Goal: Transaction & Acquisition: Purchase product/service

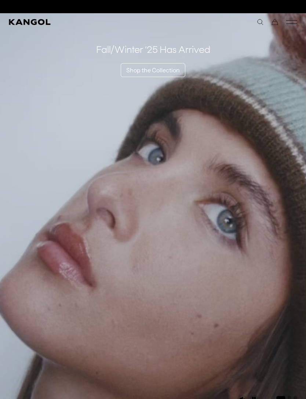
scroll to position [0, 151]
click at [41, 89] on div "Close dialog Enter your email to unlock 15% OFF your first order *Excludes sele…" at bounding box center [153, 199] width 306 height 399
click at [137, 69] on link "Shop the Collection" at bounding box center [153, 70] width 65 height 14
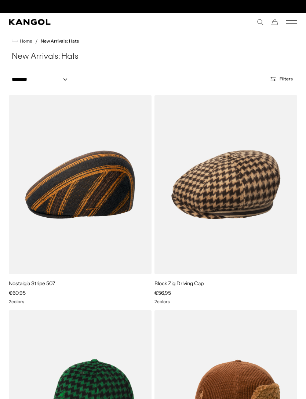
scroll to position [0, 151]
click at [27, 76] on select "**********" at bounding box center [42, 80] width 66 height 8
click at [294, 23] on icon "Mobile Menu" at bounding box center [292, 22] width 11 height 7
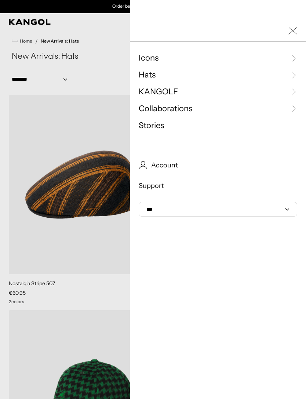
click at [141, 55] on span "Icons" at bounding box center [149, 58] width 20 height 11
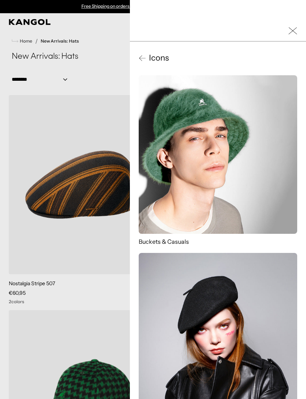
scroll to position [0, 0]
click at [287, 29] on div at bounding box center [218, 31] width 176 height 21
click at [143, 60] on icon at bounding box center [142, 57] width 7 height 7
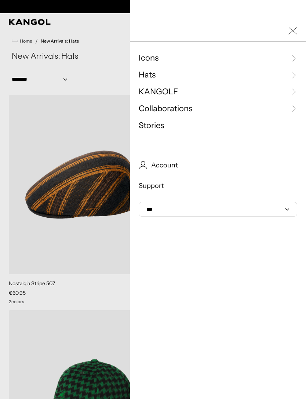
scroll to position [0, 151]
click at [143, 76] on span "Hats" at bounding box center [147, 74] width 17 height 11
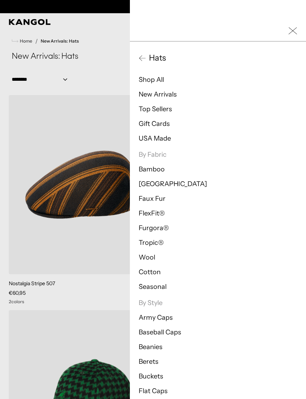
scroll to position [0, 0]
click at [150, 140] on link "USA Made" at bounding box center [155, 138] width 32 height 8
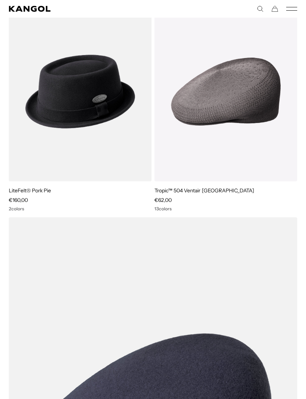
scroll to position [298, 0]
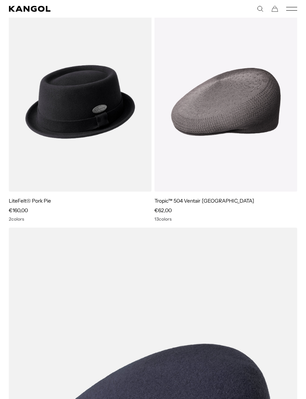
click at [0, 0] on img at bounding box center [0, 0] width 0 height 0
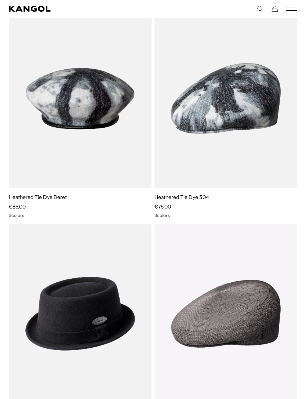
scroll to position [0, 0]
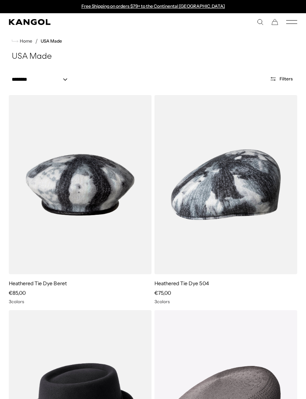
click at [289, 24] on rect "Mobile Menu" at bounding box center [292, 24] width 11 height 0
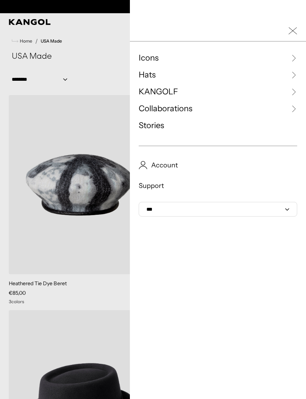
scroll to position [0, 151]
click at [150, 90] on span "KANGOLF" at bounding box center [158, 91] width 39 height 11
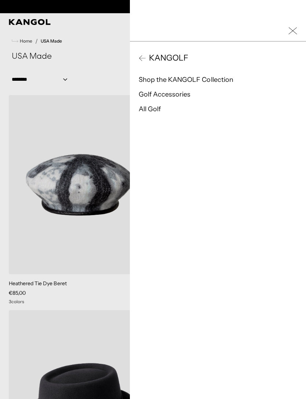
scroll to position [0, 0]
click at [140, 56] on icon at bounding box center [142, 57] width 7 height 7
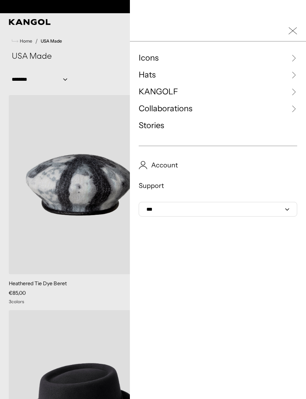
scroll to position [0, 151]
click at [149, 109] on span "Collaborations" at bounding box center [166, 108] width 54 height 11
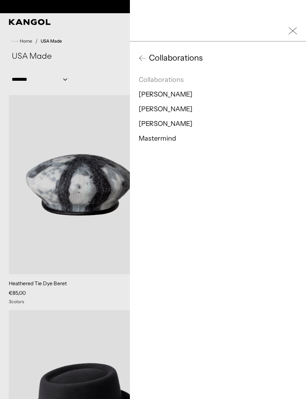
scroll to position [0, 0]
click at [149, 88] on li "Collaborations J.Lindeberg Tadanori Yokoo Tristan Eaton Mastermind" at bounding box center [218, 109] width 159 height 68
click at [149, 90] on link "[PERSON_NAME]" at bounding box center [166, 94] width 54 height 8
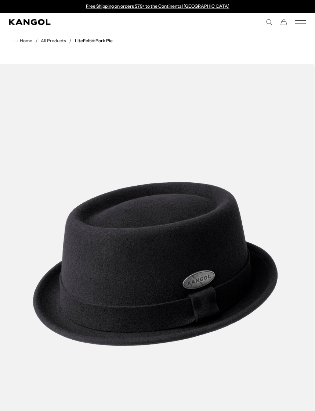
scroll to position [30, 0]
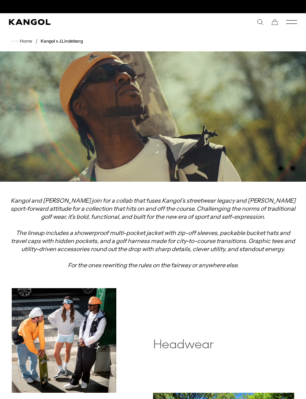
scroll to position [0, 151]
click at [289, 22] on icon "Mobile Menu" at bounding box center [292, 22] width 11 height 7
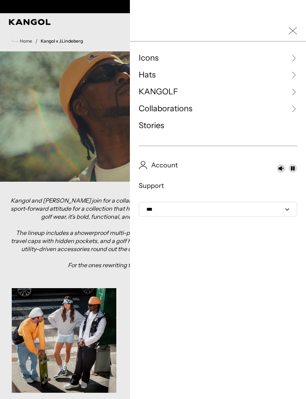
scroll to position [0, 0]
click at [146, 76] on span "Hats" at bounding box center [147, 74] width 17 height 11
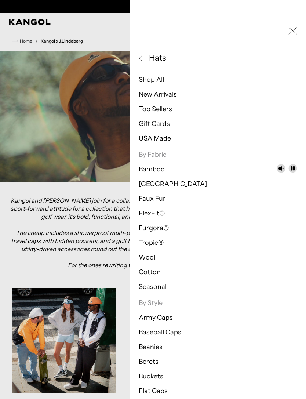
scroll to position [0, 151]
click at [155, 315] on link "Army Caps" at bounding box center [156, 318] width 34 height 8
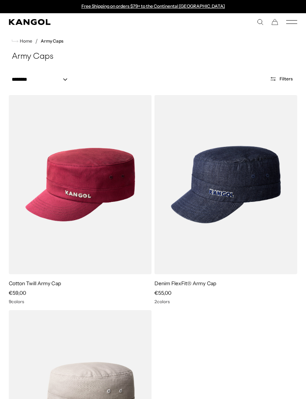
click at [0, 0] on img at bounding box center [0, 0] width 0 height 0
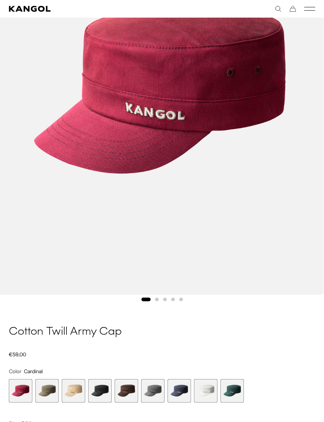
scroll to position [0, 151]
click at [96, 389] on span "4 of 9" at bounding box center [100, 391] width 24 height 24
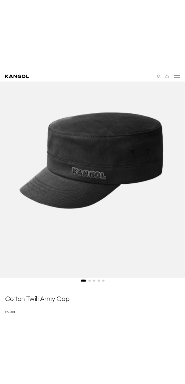
scroll to position [6, 0]
